Goal: Navigation & Orientation: Find specific page/section

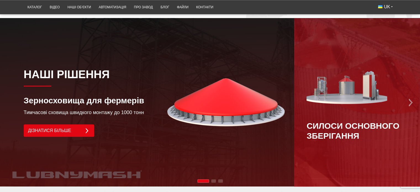
scroll to position [359, 0]
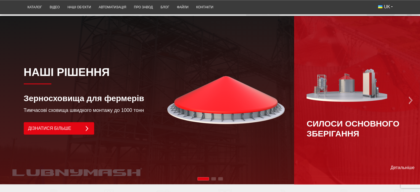
click at [408, 96] on img "Next slide" at bounding box center [411, 100] width 8 height 8
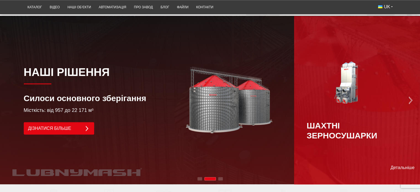
click at [410, 96] on img "Next slide" at bounding box center [411, 100] width 8 height 8
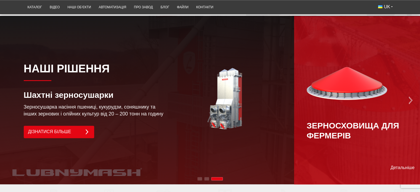
click at [408, 96] on img "Next slide" at bounding box center [411, 100] width 8 height 8
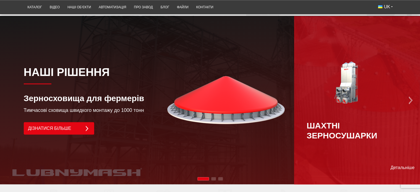
click at [408, 96] on img "Next slide" at bounding box center [411, 100] width 8 height 8
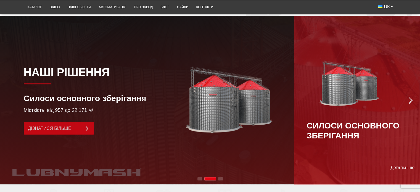
click at [60, 122] on link "Дізнатися більше" at bounding box center [59, 128] width 70 height 12
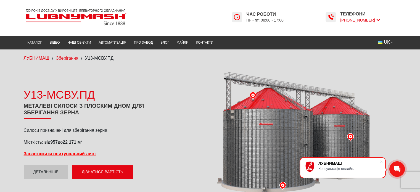
click at [378, 19] on icon at bounding box center [378, 19] width 4 height 5
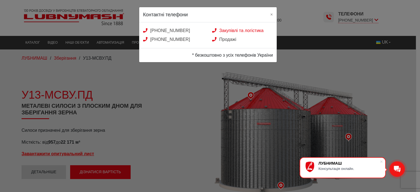
click at [226, 30] on link "Закупівлі та логістика" at bounding box center [237, 30] width 51 height 5
click at [271, 13] on span "×" at bounding box center [271, 14] width 2 height 5
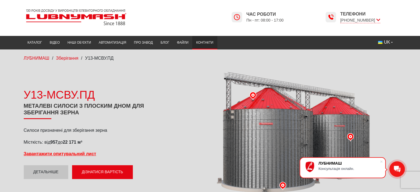
click at [207, 42] on link "Контакти" at bounding box center [204, 42] width 25 height 11
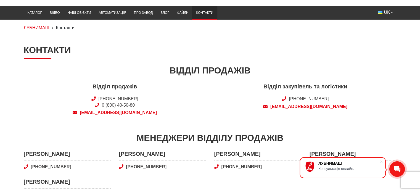
scroll to position [28, 0]
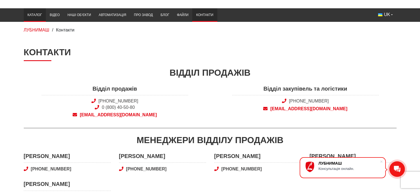
click at [36, 15] on link "Каталог" at bounding box center [35, 15] width 22 height 11
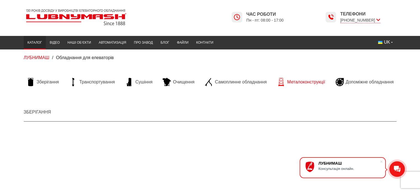
click at [305, 80] on span "Металоконструкції" at bounding box center [306, 82] width 38 height 6
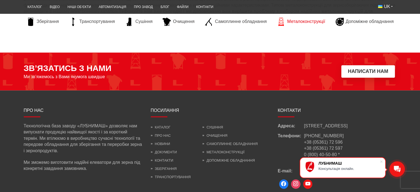
scroll to position [727, 0]
